Goal: Task Accomplishment & Management: Use online tool/utility

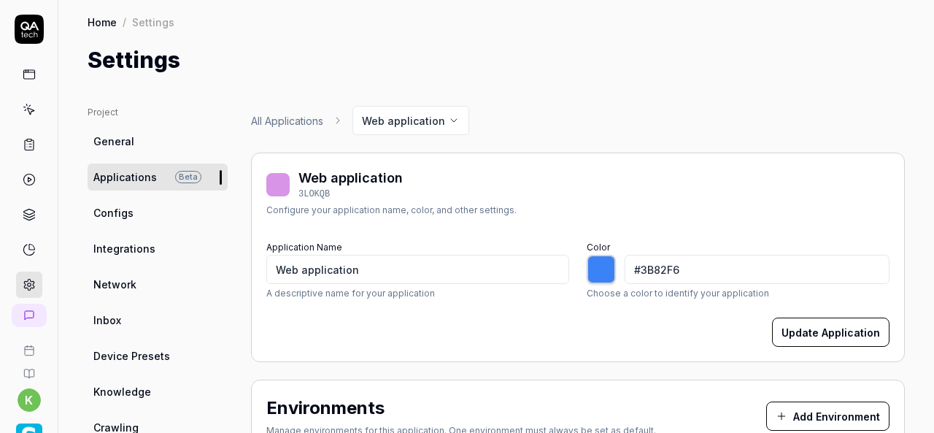
click at [26, 104] on icon at bounding box center [29, 109] width 13 height 13
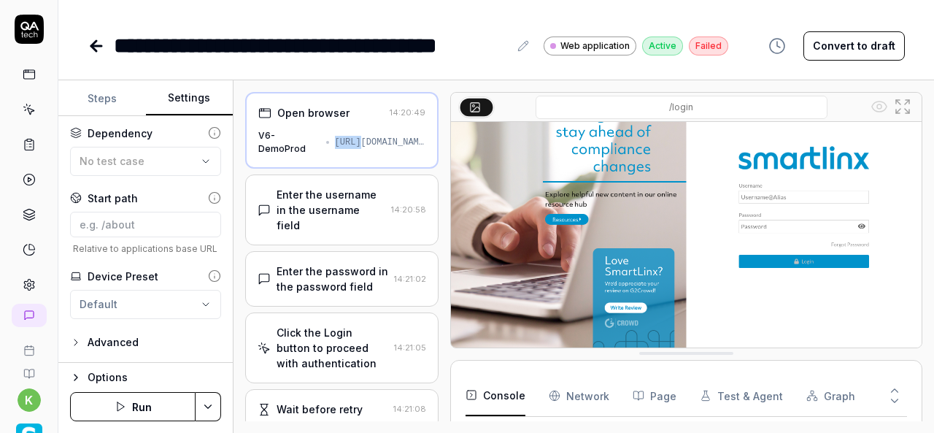
scroll to position [89, 0]
click at [23, 110] on icon at bounding box center [29, 109] width 13 height 13
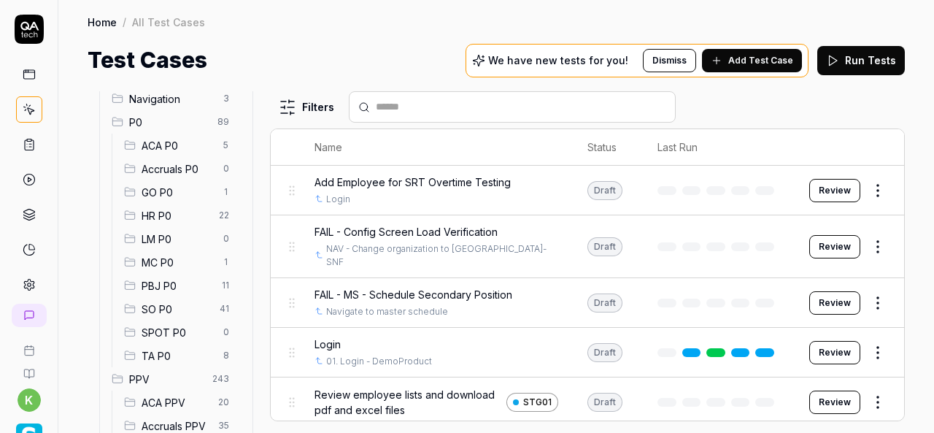
scroll to position [131, 0]
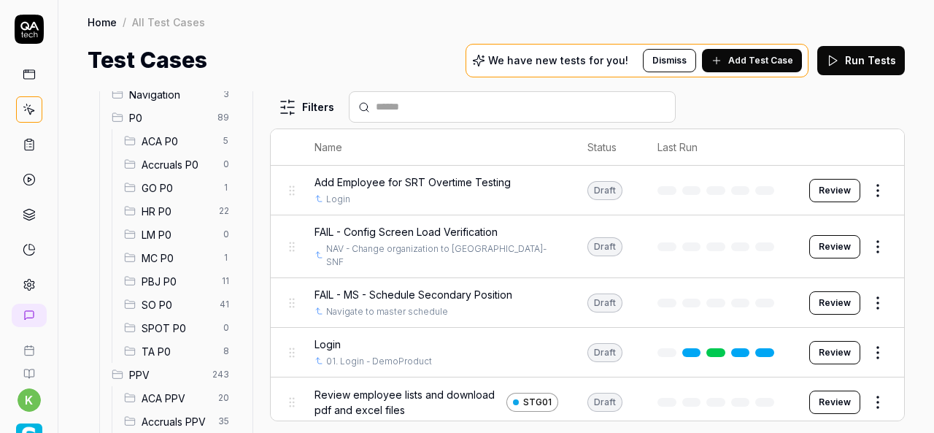
click at [191, 292] on div "SO P0 41" at bounding box center [179, 303] width 123 height 23
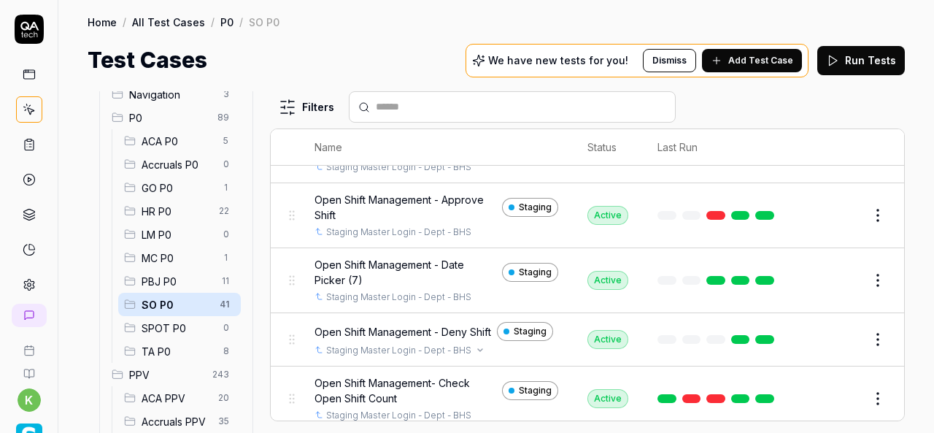
scroll to position [994, 0]
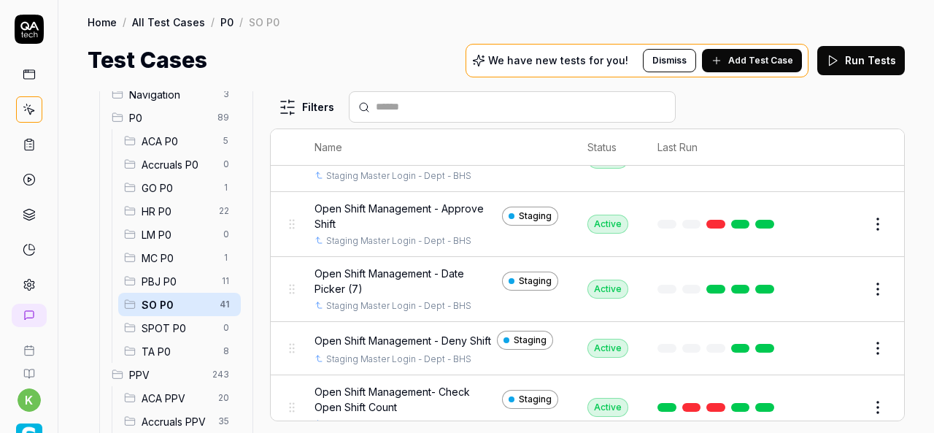
click at [836, 230] on button "Edit" at bounding box center [842, 223] width 35 height 23
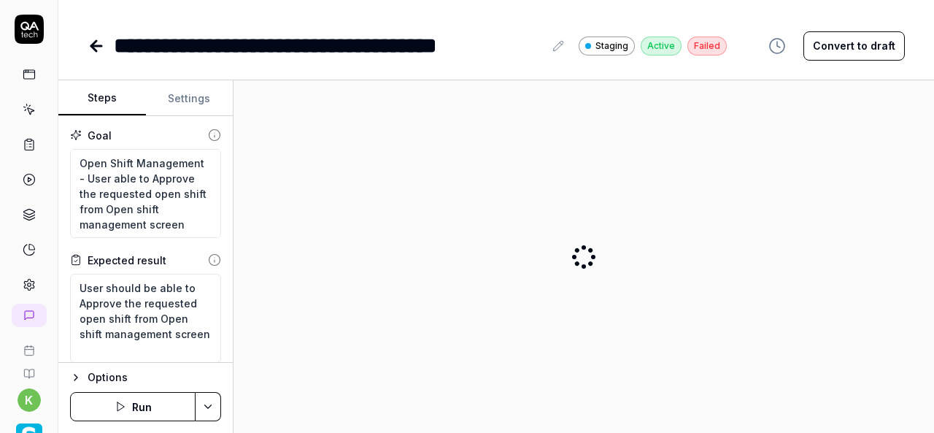
type textarea "*"
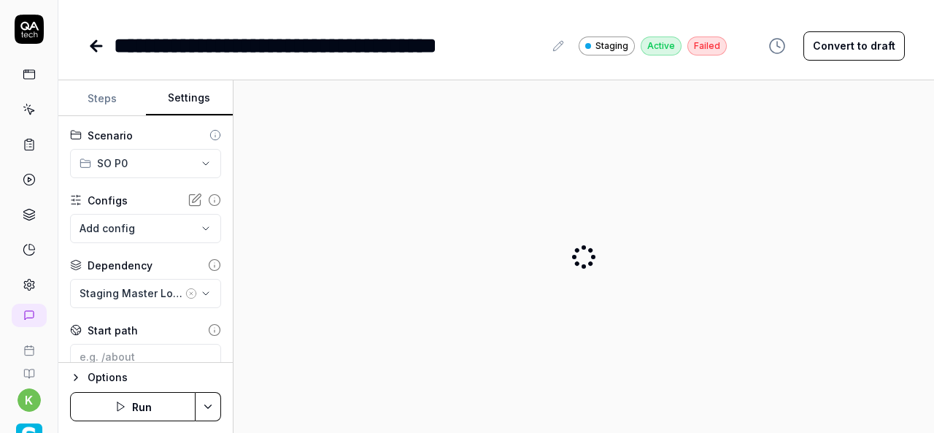
click at [177, 103] on button "Settings" at bounding box center [190, 98] width 88 height 35
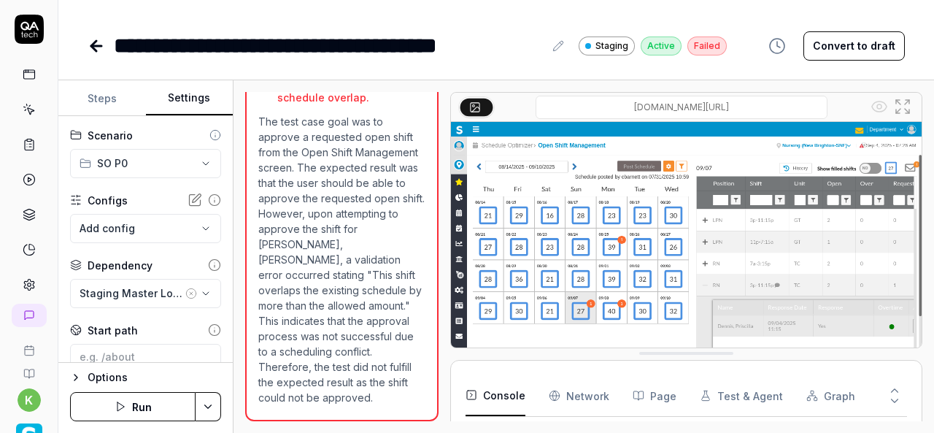
click at [98, 50] on icon at bounding box center [97, 46] width 18 height 18
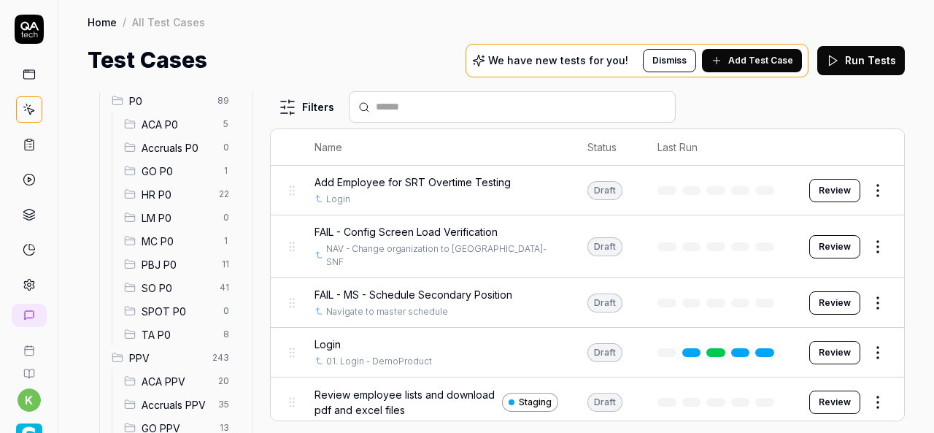
scroll to position [149, 0]
click at [169, 288] on span "SO P0" at bounding box center [176, 286] width 69 height 15
